Goal: Information Seeking & Learning: Learn about a topic

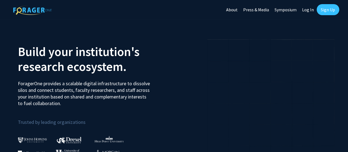
click at [140, 63] on h2 "Build your institution's research ecosystem." at bounding box center [94, 59] width 152 height 30
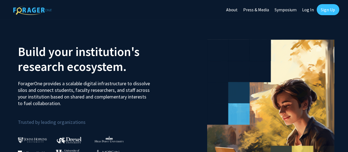
click at [308, 10] on link "Log In" at bounding box center [308, 9] width 17 height 19
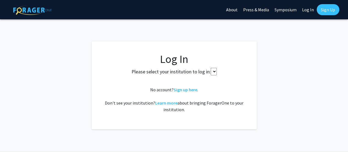
select select
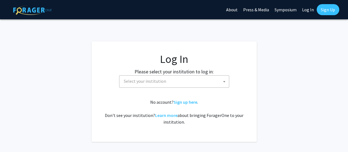
click at [169, 80] on span "Select your institution" at bounding box center [175, 80] width 107 height 11
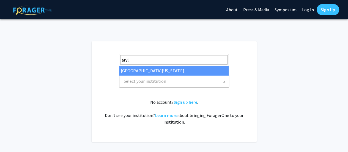
type input "aryla"
select select "31"
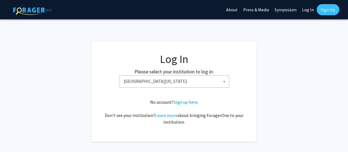
click at [209, 106] on div "No account? Sign up here . Don't see your institution? Learn more about bringin…" at bounding box center [174, 112] width 143 height 26
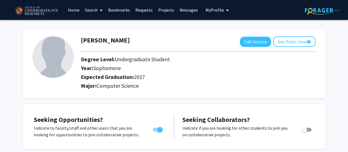
click at [71, 11] on link "Home" at bounding box center [73, 9] width 17 height 19
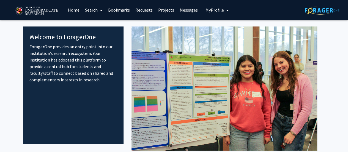
click at [96, 12] on link "Search" at bounding box center [93, 9] width 23 height 19
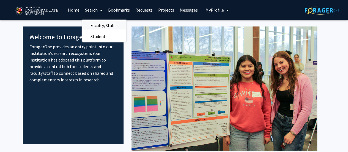
click at [102, 26] on span "Faculty/Staff" at bounding box center [102, 25] width 40 height 11
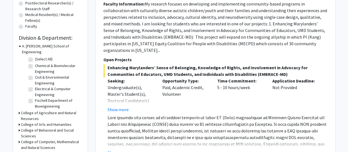
scroll to position [155, 0]
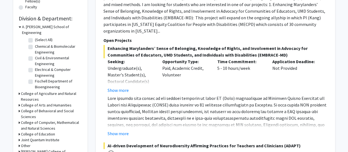
click at [20, 120] on div "College of Computer, Mathematical and Natural Sciences" at bounding box center [50, 126] width 63 height 12
click at [19, 120] on icon at bounding box center [19, 123] width 1 height 6
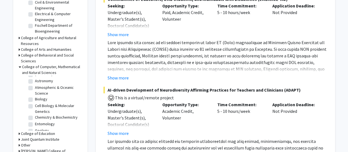
scroll to position [5, 0]
click at [35, 103] on label "Cell Biology & Molecular Genetics" at bounding box center [58, 109] width 46 height 12
click at [35, 103] on input "Cell Biology & Molecular Genetics" at bounding box center [37, 105] width 4 height 4
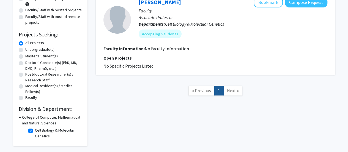
scroll to position [87, 0]
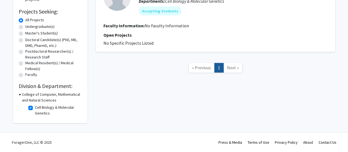
click at [35, 108] on label "Cell Biology & Molecular Genetics" at bounding box center [58, 110] width 46 height 12
click at [35, 108] on input "Cell Biology & Molecular Genetics" at bounding box center [37, 106] width 4 height 4
checkbox input "false"
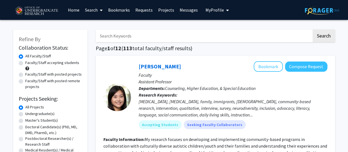
click at [25, 115] on label "Undergraduate(s)" at bounding box center [39, 114] width 29 height 6
click at [25, 114] on input "Undergraduate(s)" at bounding box center [27, 113] width 4 height 4
radio input "true"
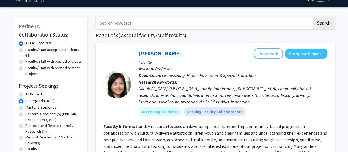
scroll to position [29, 0]
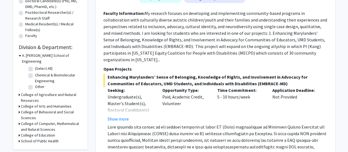
scroll to position [126, 0]
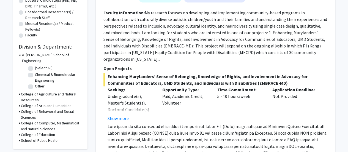
click at [21, 120] on h3 "College of Computer, Mathematical and Natural Sciences" at bounding box center [51, 126] width 61 height 12
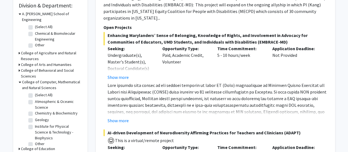
scroll to position [8, 0]
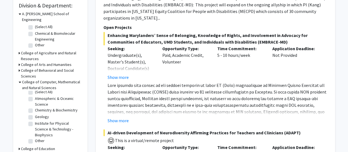
click at [35, 138] on label "Other" at bounding box center [40, 141] width 10 height 6
click at [35, 138] on input "Other" at bounding box center [37, 140] width 4 height 4
checkbox input "true"
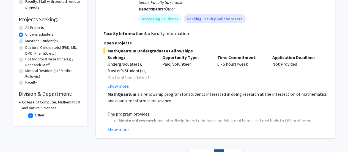
scroll to position [80, 0]
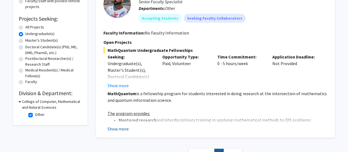
click at [118, 129] on button "Show more" at bounding box center [118, 128] width 21 height 7
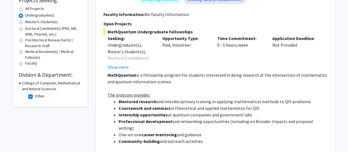
scroll to position [99, 0]
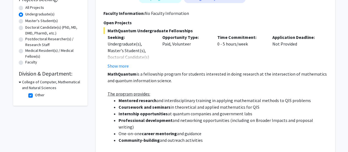
click at [35, 94] on label "Other" at bounding box center [40, 95] width 10 height 6
click at [35, 94] on input "Other" at bounding box center [37, 94] width 4 height 4
checkbox input "false"
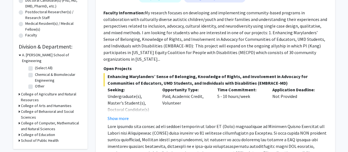
scroll to position [127, 0]
click at [35, 71] on label "Chemical & Biomolecular Engineering" at bounding box center [58, 77] width 46 height 12
click at [35, 71] on input "Chemical & Biomolecular Engineering" at bounding box center [37, 73] width 4 height 4
checkbox input "true"
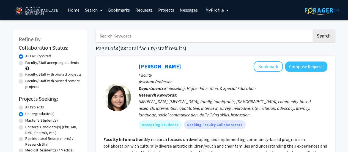
checkbox input "true"
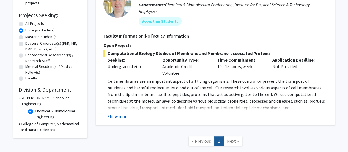
scroll to position [84, 0]
click at [116, 115] on button "Show more" at bounding box center [118, 116] width 21 height 7
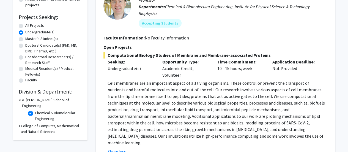
scroll to position [82, 0]
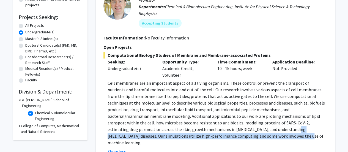
drag, startPoint x: 194, startPoint y: 129, endPoint x: 198, endPoint y: 135, distance: 7.0
click at [198, 135] on p "Cell membranes are an important aspect of all living organisms. These control o…" at bounding box center [218, 113] width 220 height 66
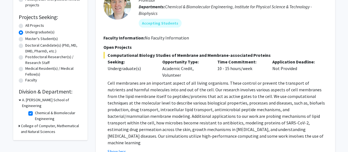
click at [215, 135] on p "Cell membranes are an important aspect of all living organisms. These control o…" at bounding box center [218, 113] width 220 height 66
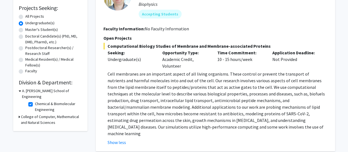
scroll to position [91, 0]
click at [21, 113] on h3 "College of Computer, Mathematical and Natural Sciences" at bounding box center [51, 119] width 61 height 12
click at [35, 101] on label "Chemical & Biomolecular Engineering" at bounding box center [58, 107] width 46 height 12
click at [35, 101] on input "Chemical & Biomolecular Engineering" at bounding box center [37, 103] width 4 height 4
checkbox input "false"
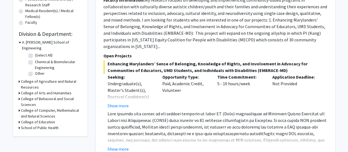
scroll to position [139, 0]
click at [21, 107] on h3 "College of Computer, Mathematical and Natural Sciences" at bounding box center [51, 113] width 61 height 12
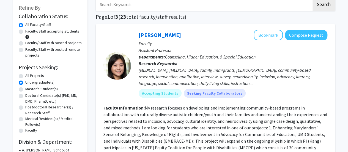
scroll to position [31, 0]
